Goal: Information Seeking & Learning: Understand process/instructions

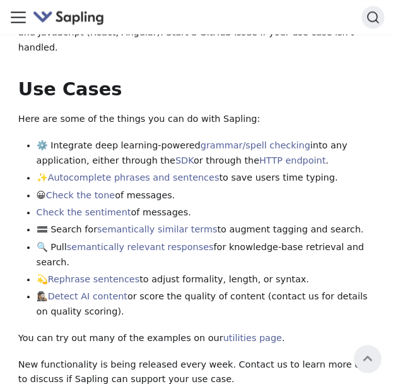
scroll to position [505, 0]
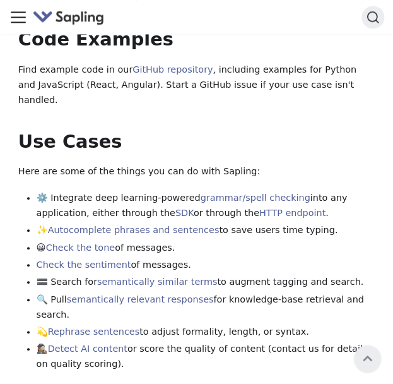
click at [91, 242] on link "Check the tone" at bounding box center [80, 247] width 69 height 10
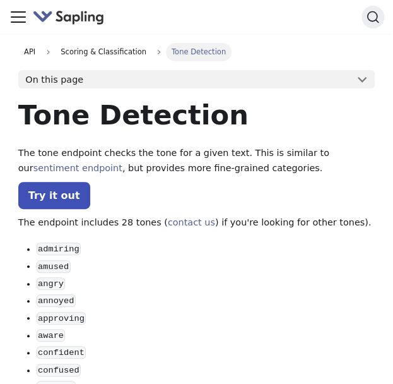
click at [60, 201] on link "Try it out" at bounding box center [54, 195] width 72 height 27
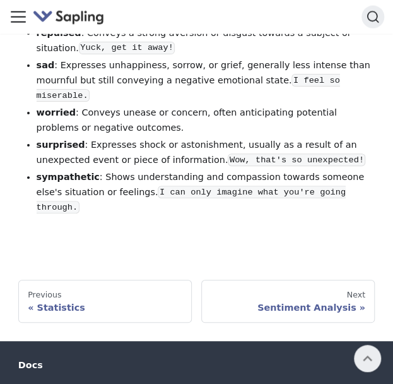
scroll to position [3092, 0]
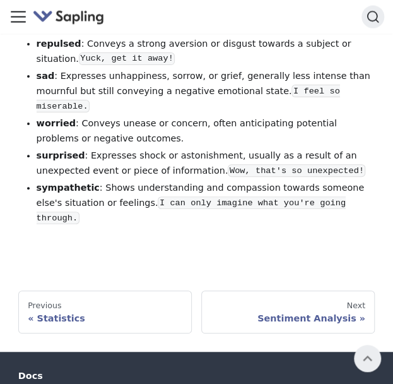
click at [356, 301] on div "Next" at bounding box center [288, 306] width 155 height 10
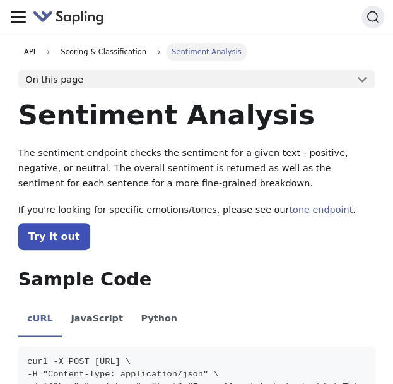
scroll to position [63, 0]
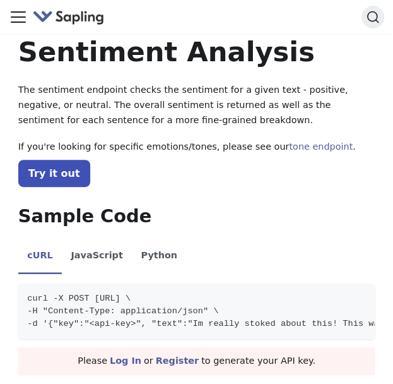
click at [55, 181] on link "Try it out" at bounding box center [54, 173] width 72 height 27
